Goal: Task Accomplishment & Management: Manage account settings

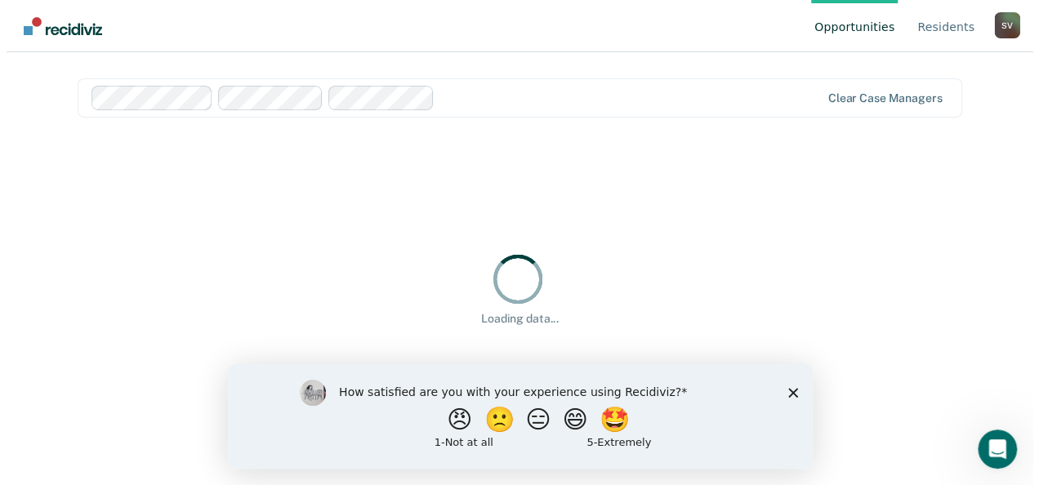
click at [799, 390] on div "How satisfied are you with your experience using Recidiviz? 😠 🙁 😑 😄 🤩 1 - Not a…" at bounding box center [519, 415] width 585 height 105
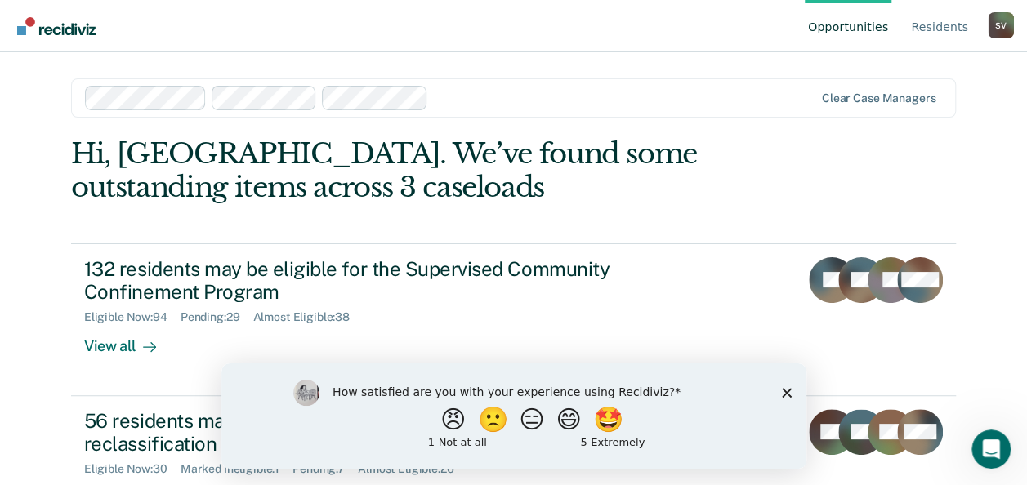
click at [787, 391] on icon "Close survey" at bounding box center [786, 392] width 10 height 10
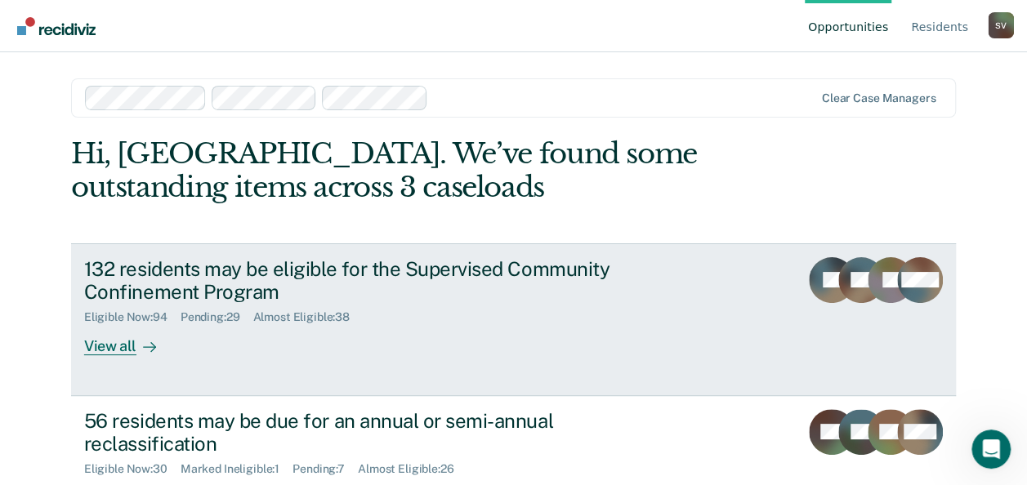
click at [95, 345] on div "View all" at bounding box center [129, 340] width 91 height 32
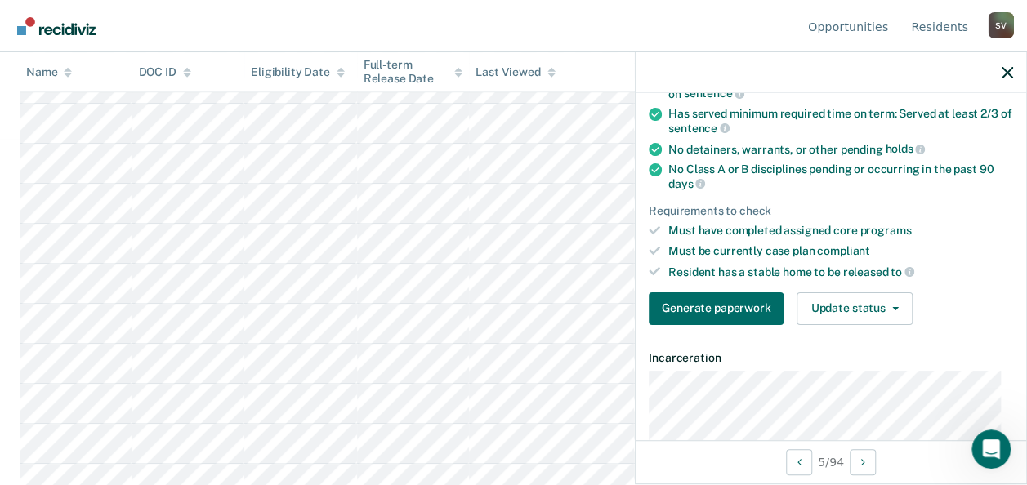
scroll to position [180, 0]
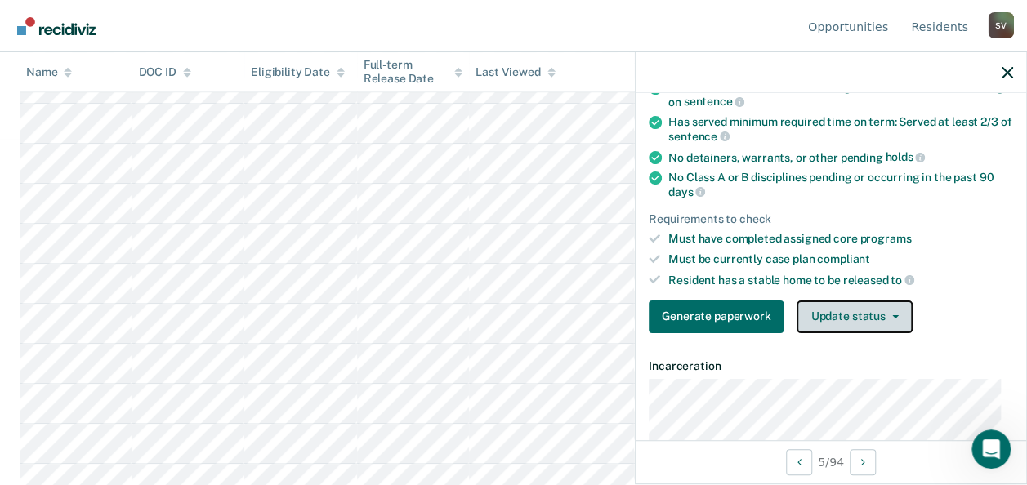
click at [896, 312] on button "Update status" at bounding box center [853, 317] width 115 height 33
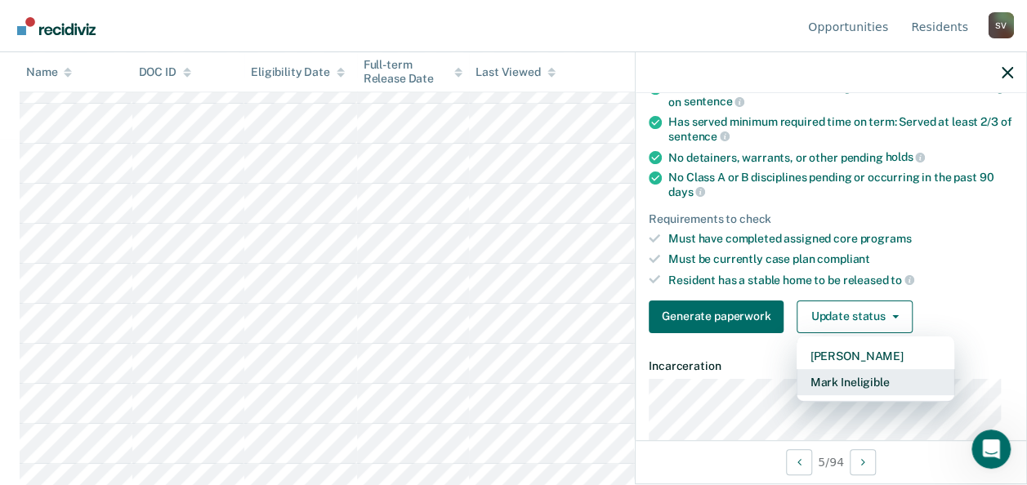
click at [842, 373] on button "Mark Ineligible" at bounding box center [875, 382] width 158 height 26
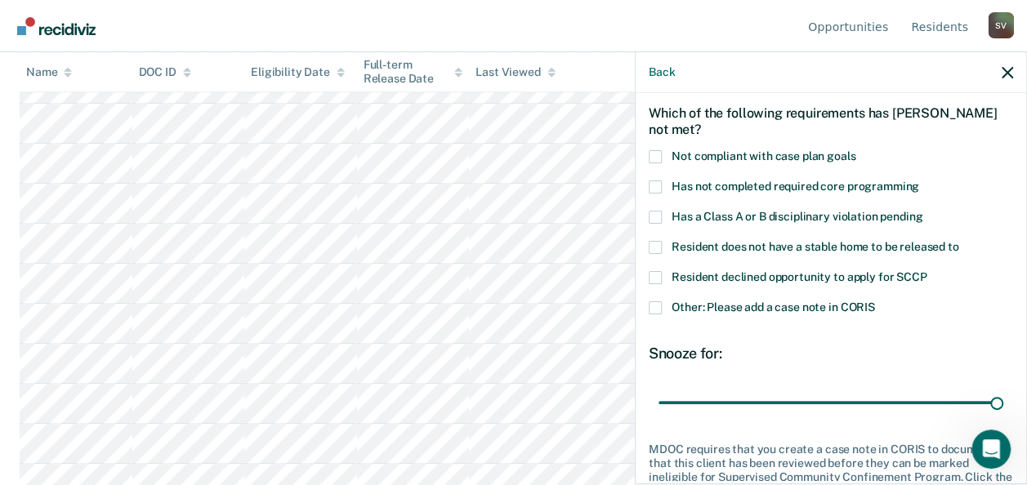
scroll to position [16, 0]
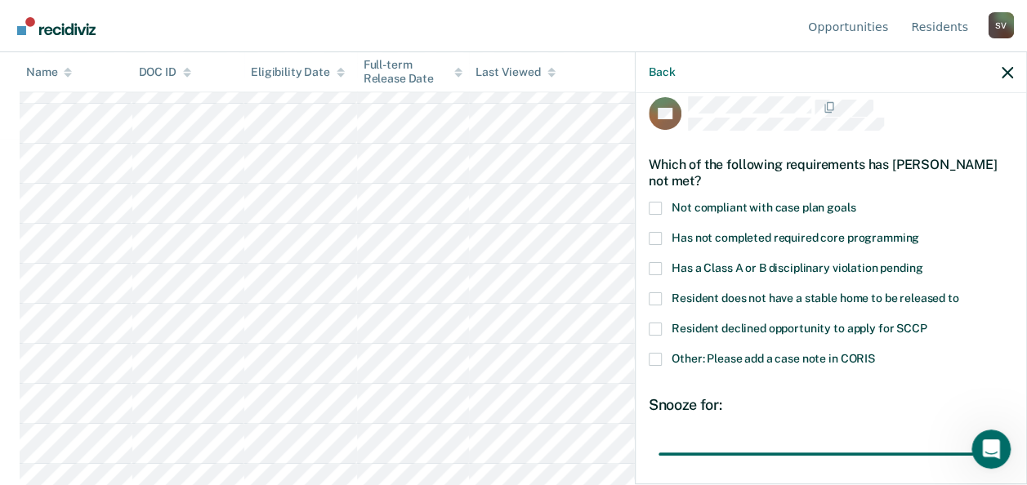
click at [656, 269] on span at bounding box center [654, 268] width 13 height 13
click at [922, 262] on input "Has a Class A or B disciplinary violation pending" at bounding box center [922, 262] width 0 height 0
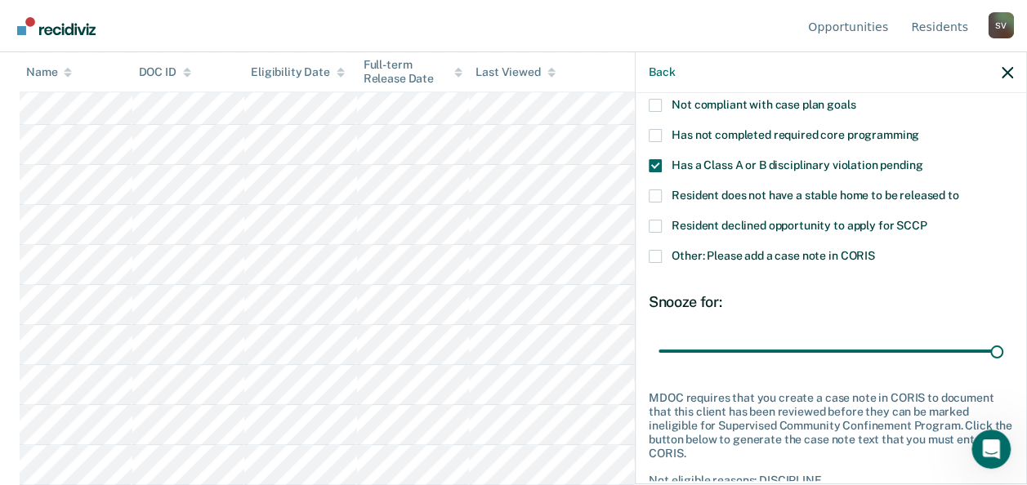
scroll to position [212, 0]
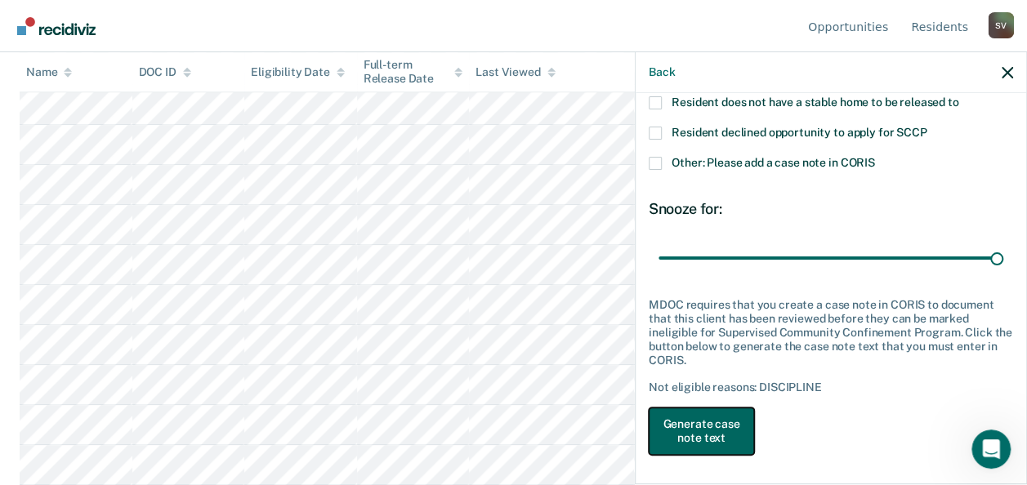
click at [697, 427] on button "Generate case note text" at bounding box center [700, 431] width 105 height 47
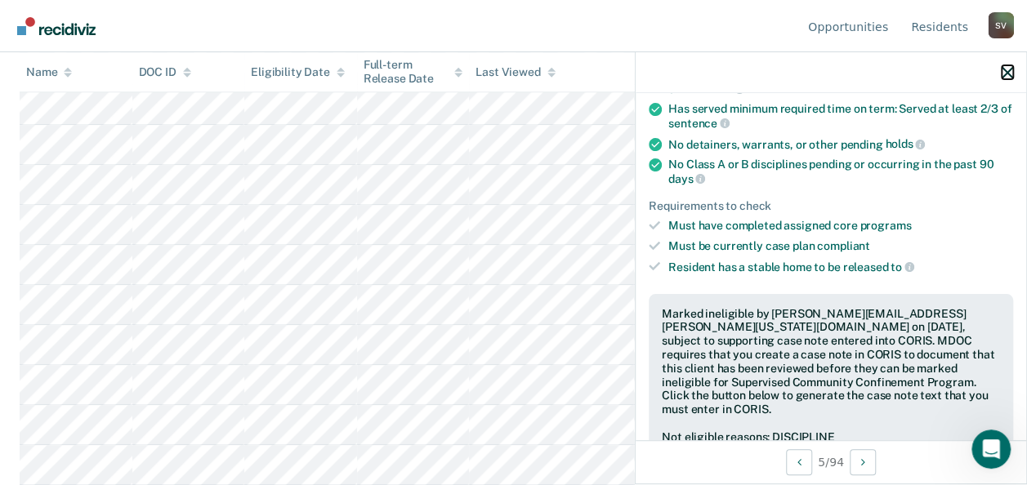
click at [1005, 73] on icon "button" at bounding box center [1006, 72] width 11 height 11
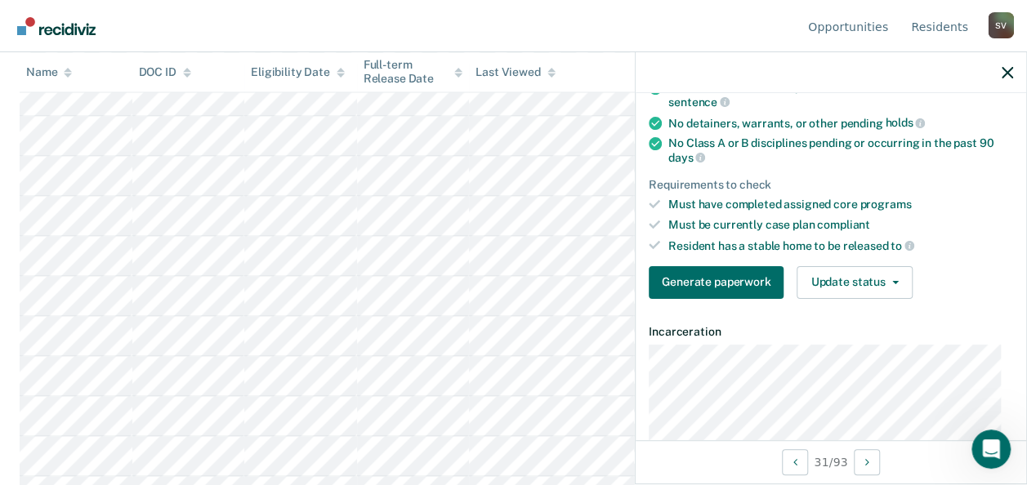
scroll to position [220, 0]
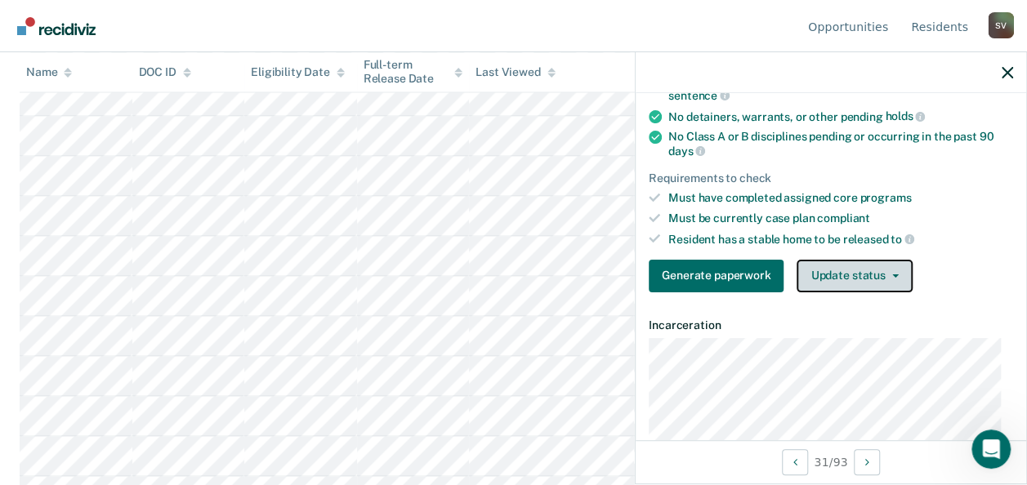
click at [892, 274] on icon "button" at bounding box center [895, 275] width 7 height 3
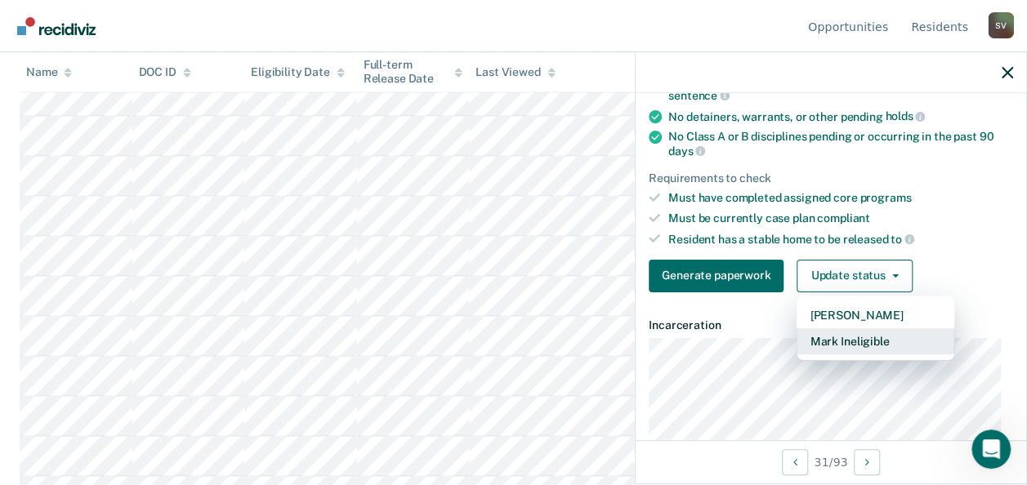
click at [838, 333] on button "Mark Ineligible" at bounding box center [875, 341] width 158 height 26
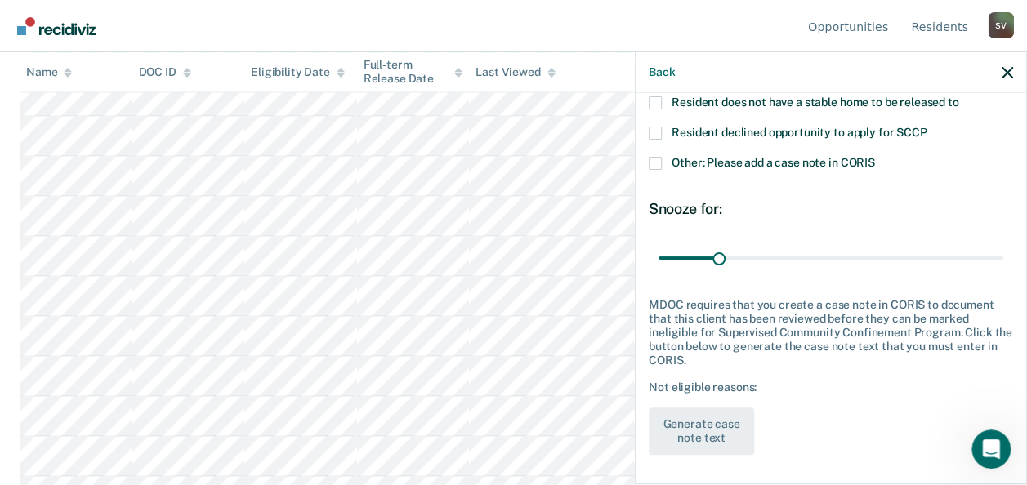
scroll to position [0, 0]
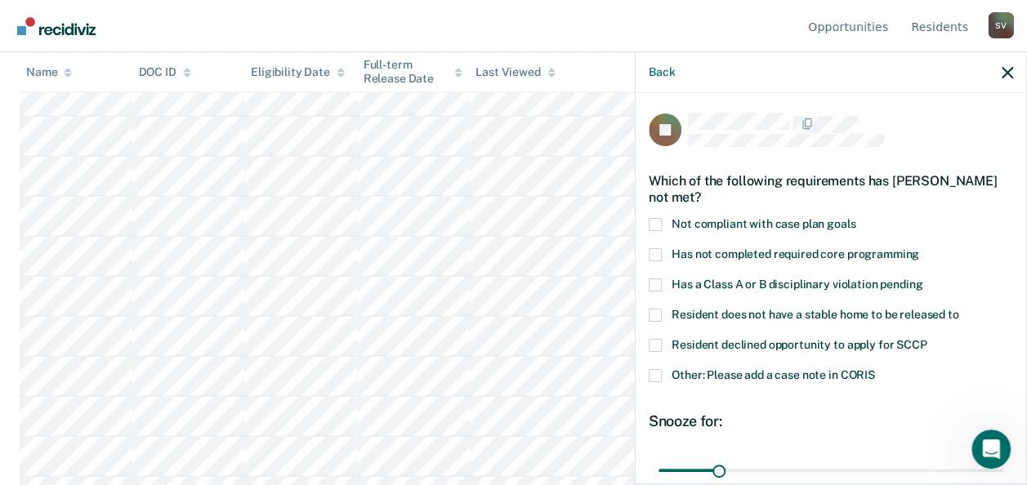
click at [655, 373] on span at bounding box center [654, 375] width 13 height 13
click at [875, 369] on input "Other: Please add a case note in CORIS" at bounding box center [875, 369] width 0 height 0
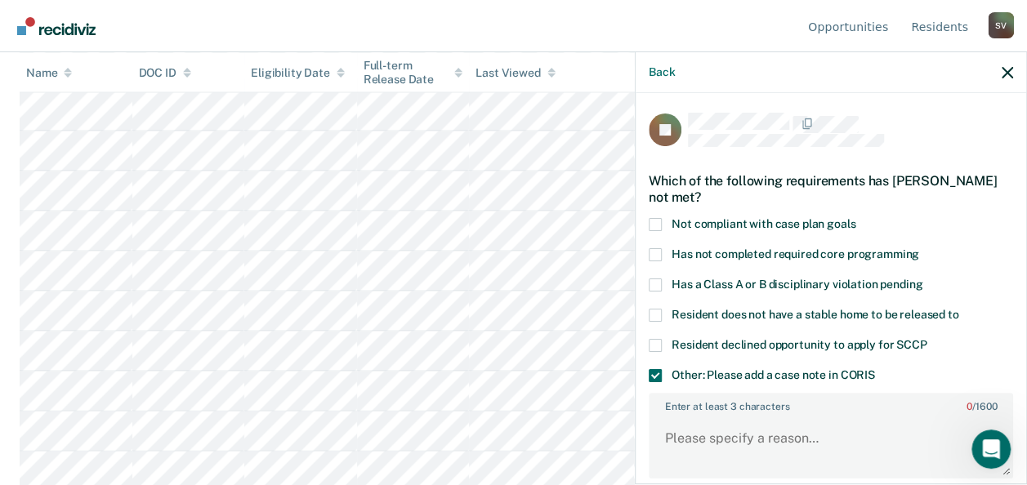
scroll to position [1565, 0]
click at [686, 447] on textarea "Enter at least 3 characters 0 / 1600" at bounding box center [830, 446] width 361 height 60
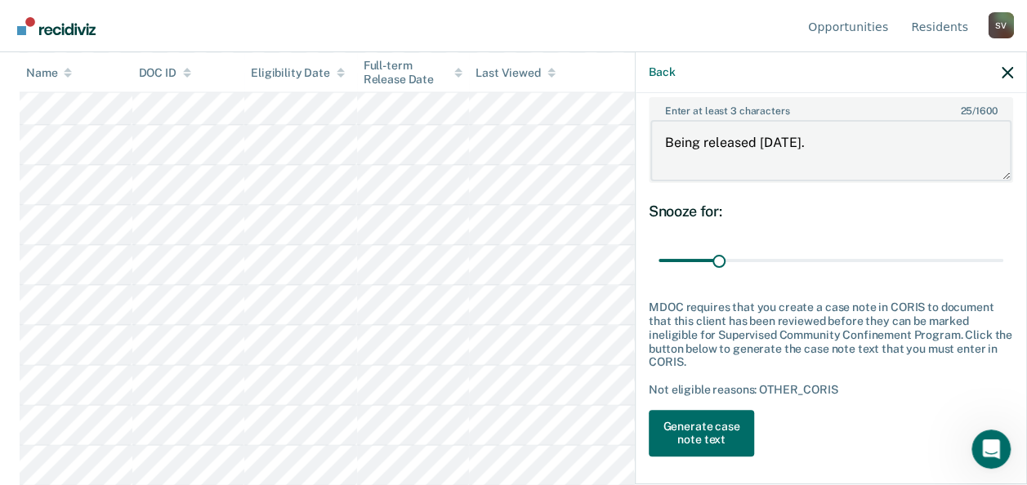
scroll to position [297, 0]
type textarea "Being released [DATE]."
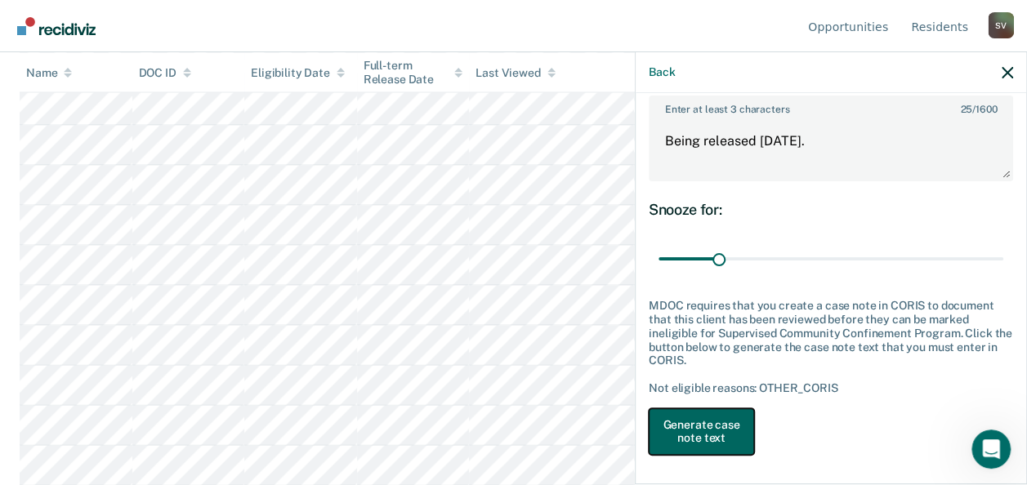
click at [686, 427] on button "Generate case note text" at bounding box center [700, 431] width 105 height 47
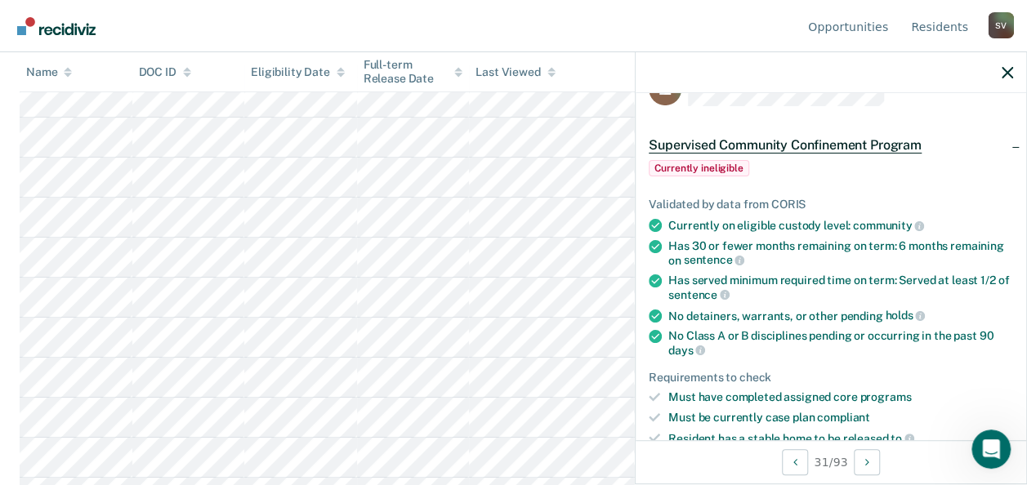
scroll to position [2753, 0]
click at [1009, 73] on icon "button" at bounding box center [1006, 72] width 11 height 11
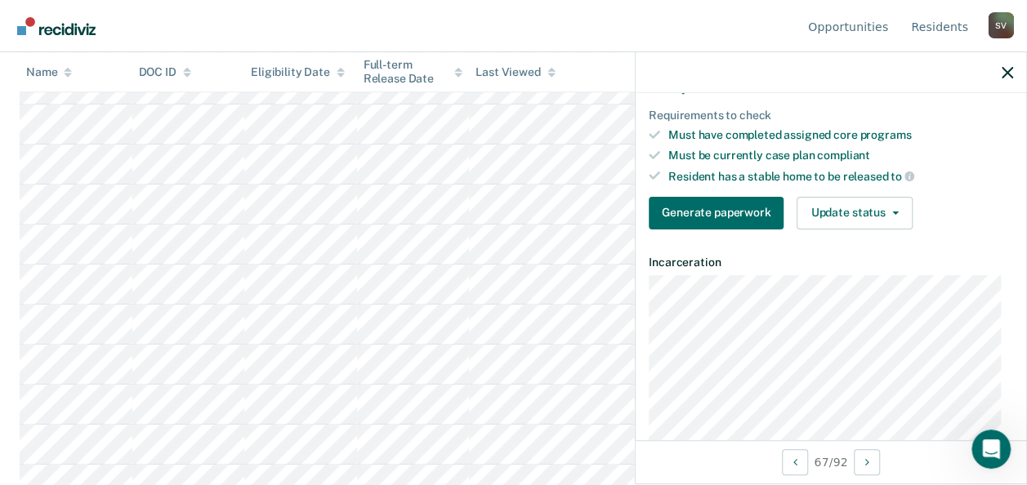
scroll to position [3565, 0]
drag, startPoint x: 1029, startPoint y: 337, endPoint x: 15, endPoint y: 23, distance: 1061.9
click at [1001, 82] on div at bounding box center [830, 72] width 390 height 41
click at [998, 25] on div "S V" at bounding box center [1000, 25] width 26 height 26
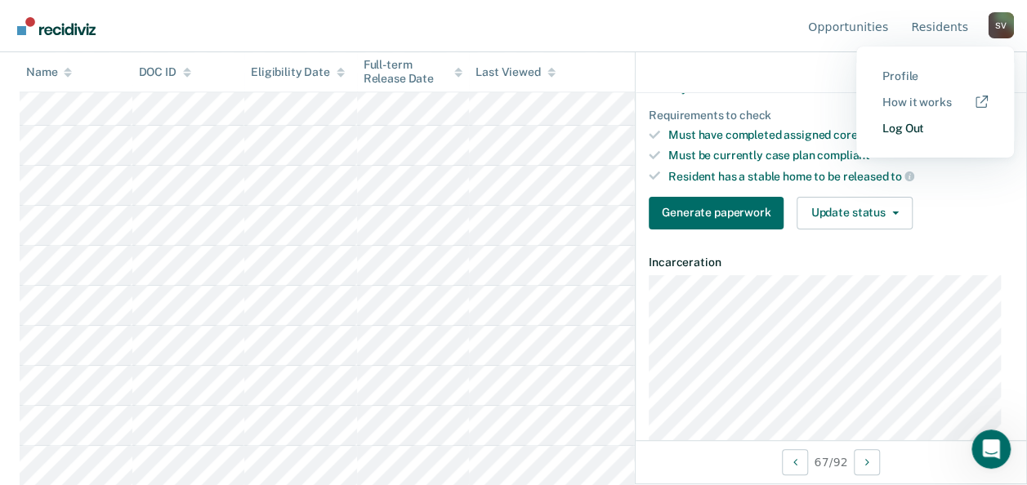
click at [893, 129] on link "Log Out" at bounding box center [934, 129] width 105 height 14
